Goal: Task Accomplishment & Management: Manage account settings

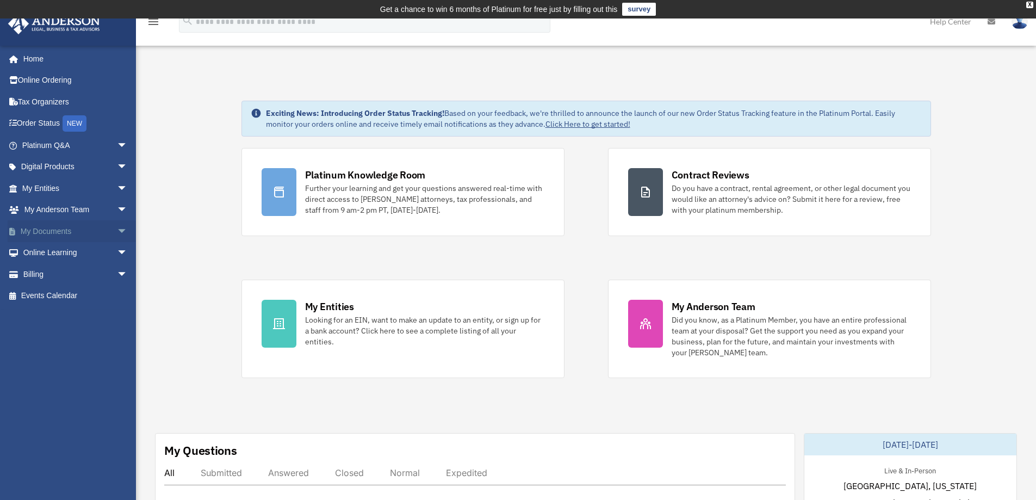
click at [54, 229] on link "My Documents arrow_drop_down" at bounding box center [76, 231] width 136 height 22
click at [117, 230] on span "arrow_drop_down" at bounding box center [128, 231] width 22 height 22
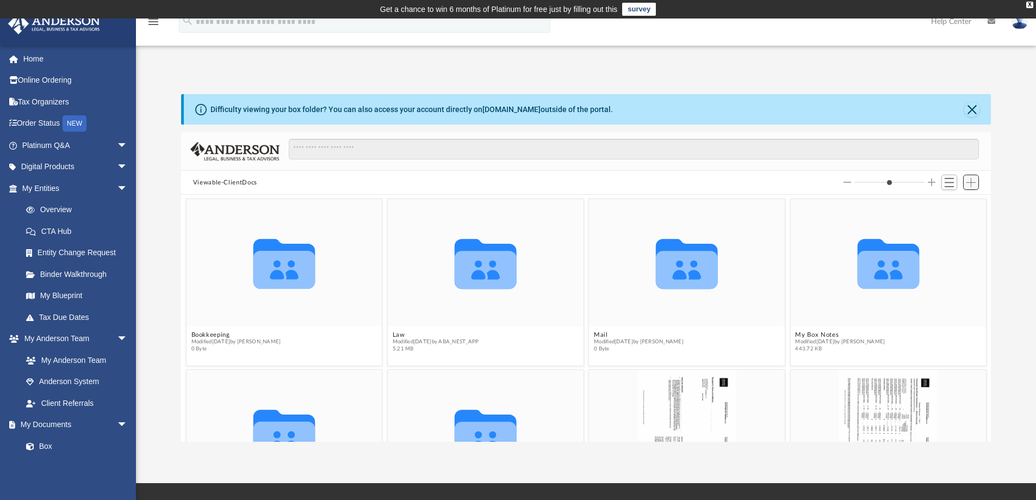
click at [970, 182] on span "Add" at bounding box center [970, 182] width 9 height 9
click at [951, 205] on li "Upload" at bounding box center [955, 203] width 35 height 11
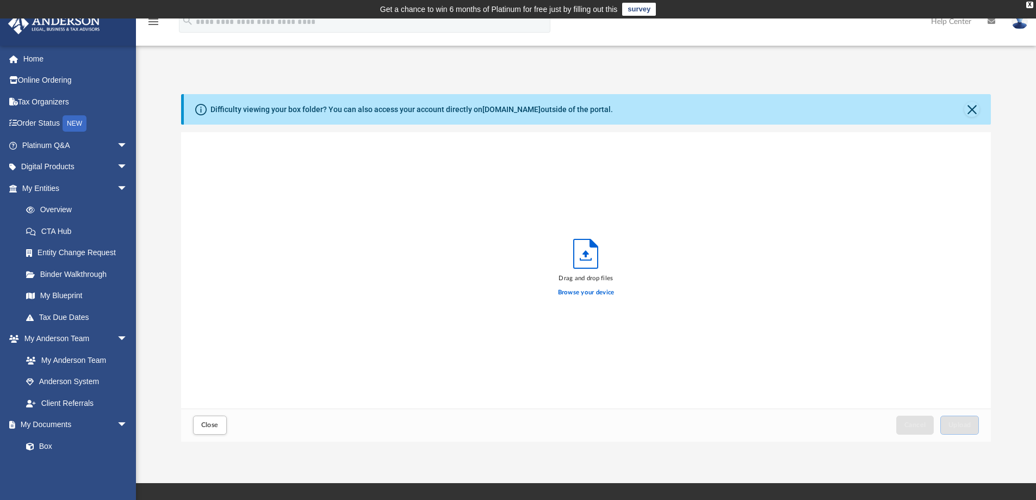
scroll to position [267, 801]
click at [600, 290] on label "Browse your device" at bounding box center [586, 293] width 57 height 10
click at [0, 0] on input "Browse your device" at bounding box center [0, 0] width 0 height 0
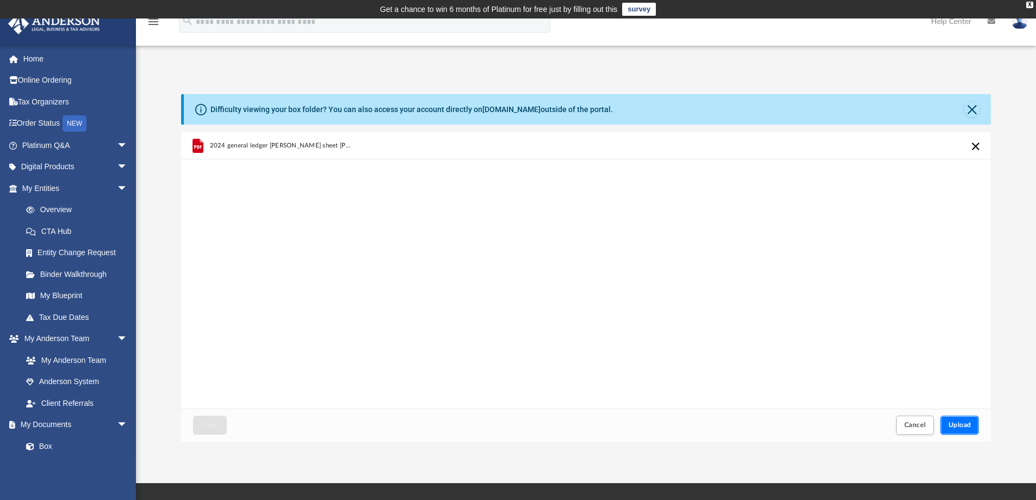
click at [962, 426] on span "Upload" at bounding box center [959, 424] width 23 height 7
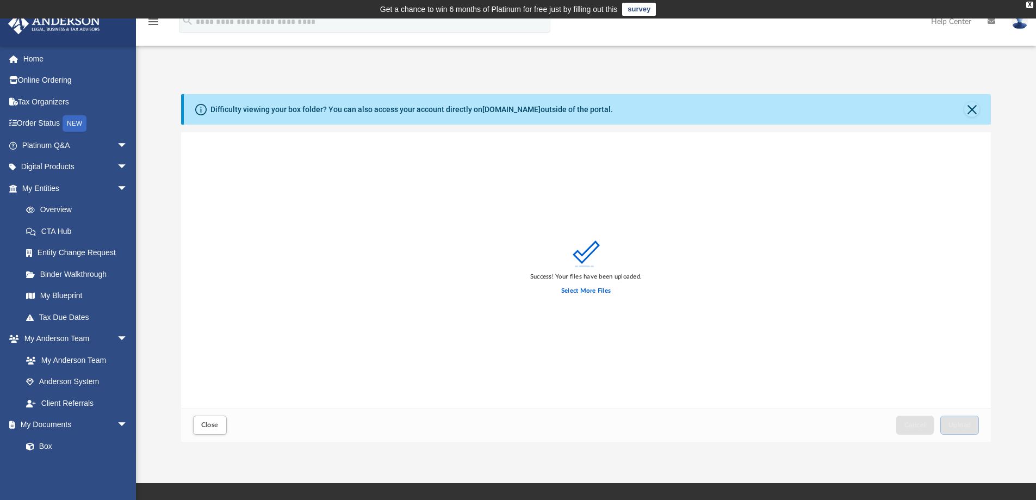
click at [1019, 26] on img at bounding box center [1019, 22] width 16 height 16
click at [827, 97] on link "Logout" at bounding box center [856, 95] width 109 height 22
